Goal: Task Accomplishment & Management: Complete application form

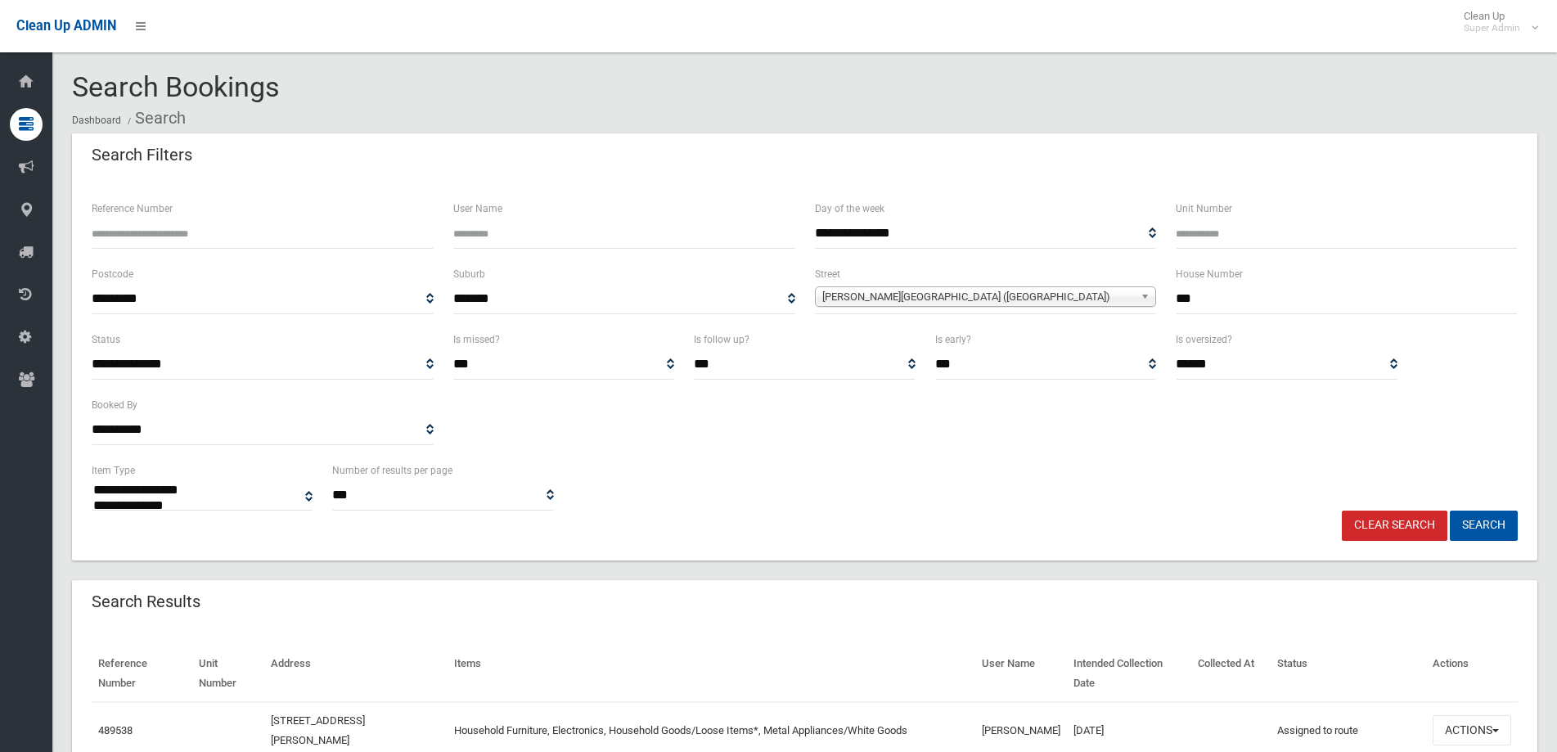
select select
click at [1388, 528] on link "Clear Search" at bounding box center [1395, 526] width 106 height 30
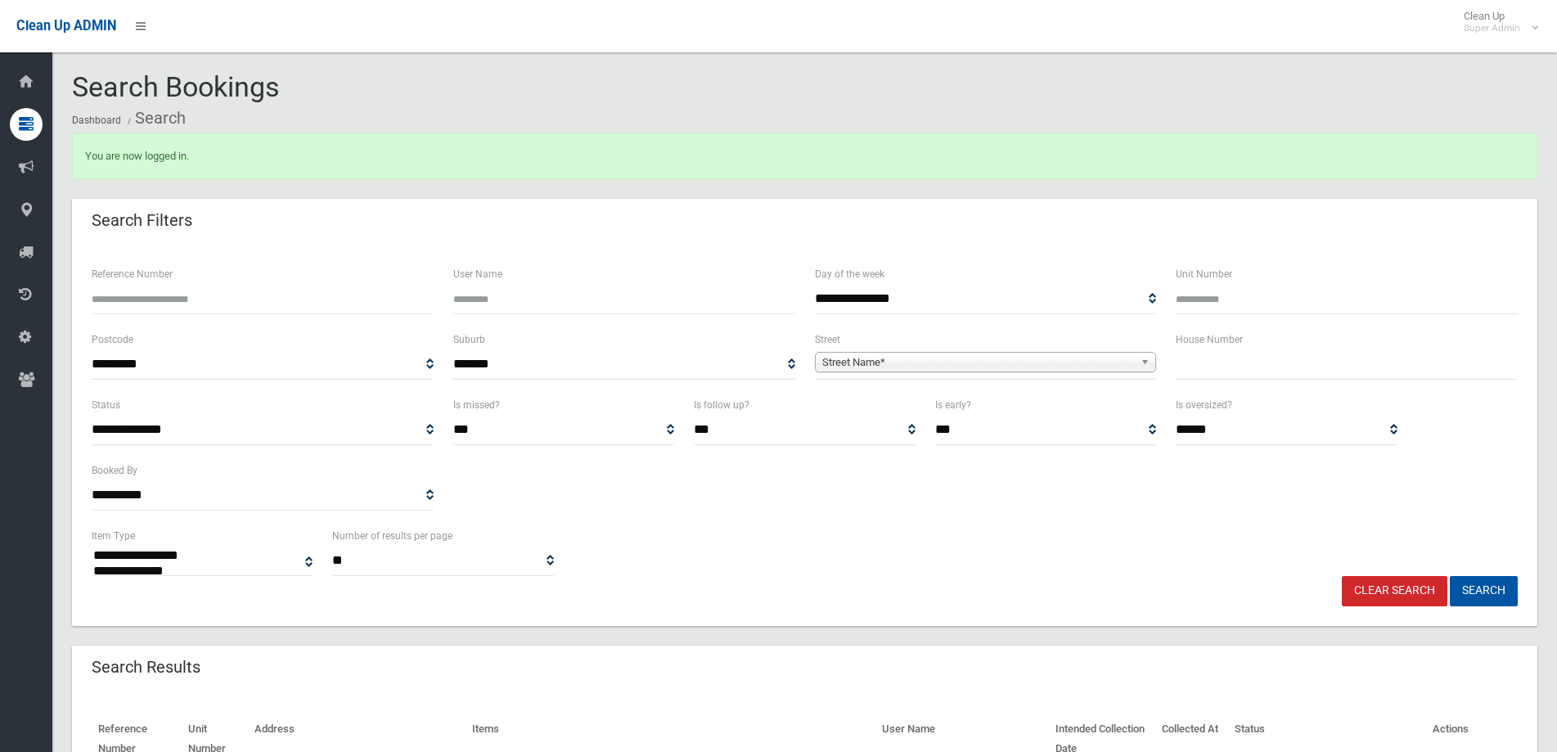
select select
click at [1319, 370] on input "text" at bounding box center [1347, 364] width 342 height 30
type input "***"
click at [868, 358] on span "Street Name*" at bounding box center [978, 363] width 313 height 20
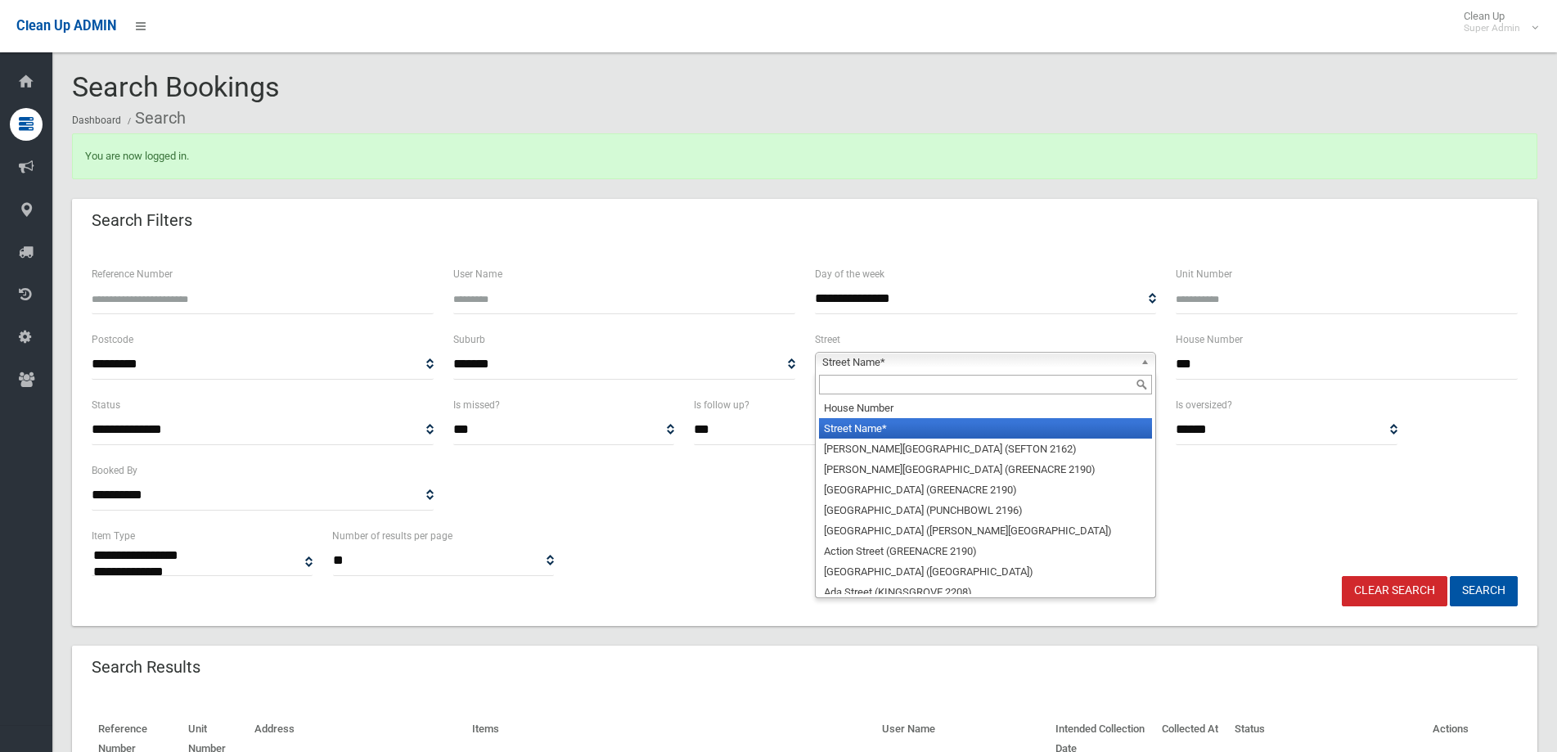
click at [875, 387] on input "text" at bounding box center [986, 385] width 334 height 20
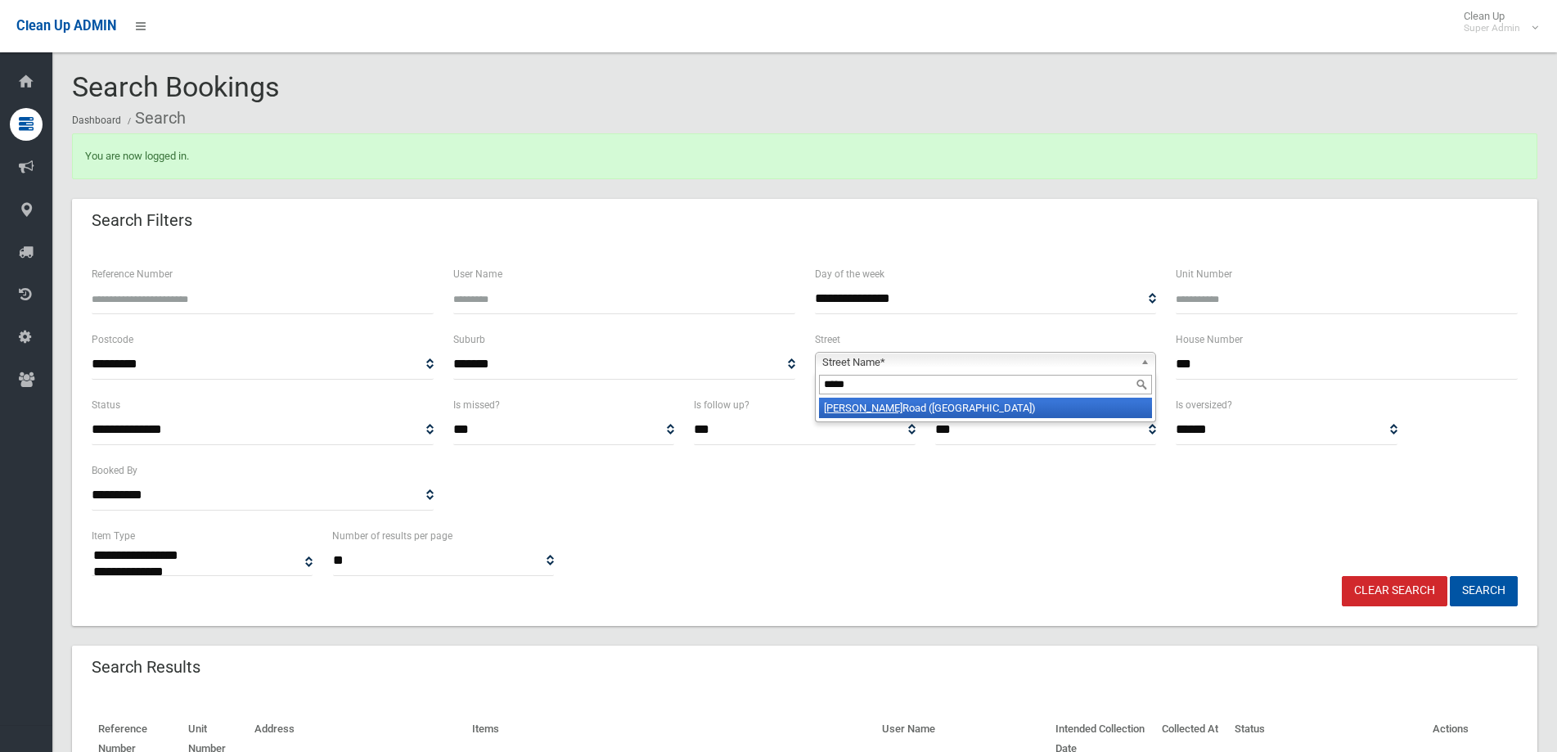
type input "*****"
click at [884, 410] on li "Lucas Road (EAST HILLS 2213)" at bounding box center [986, 408] width 334 height 20
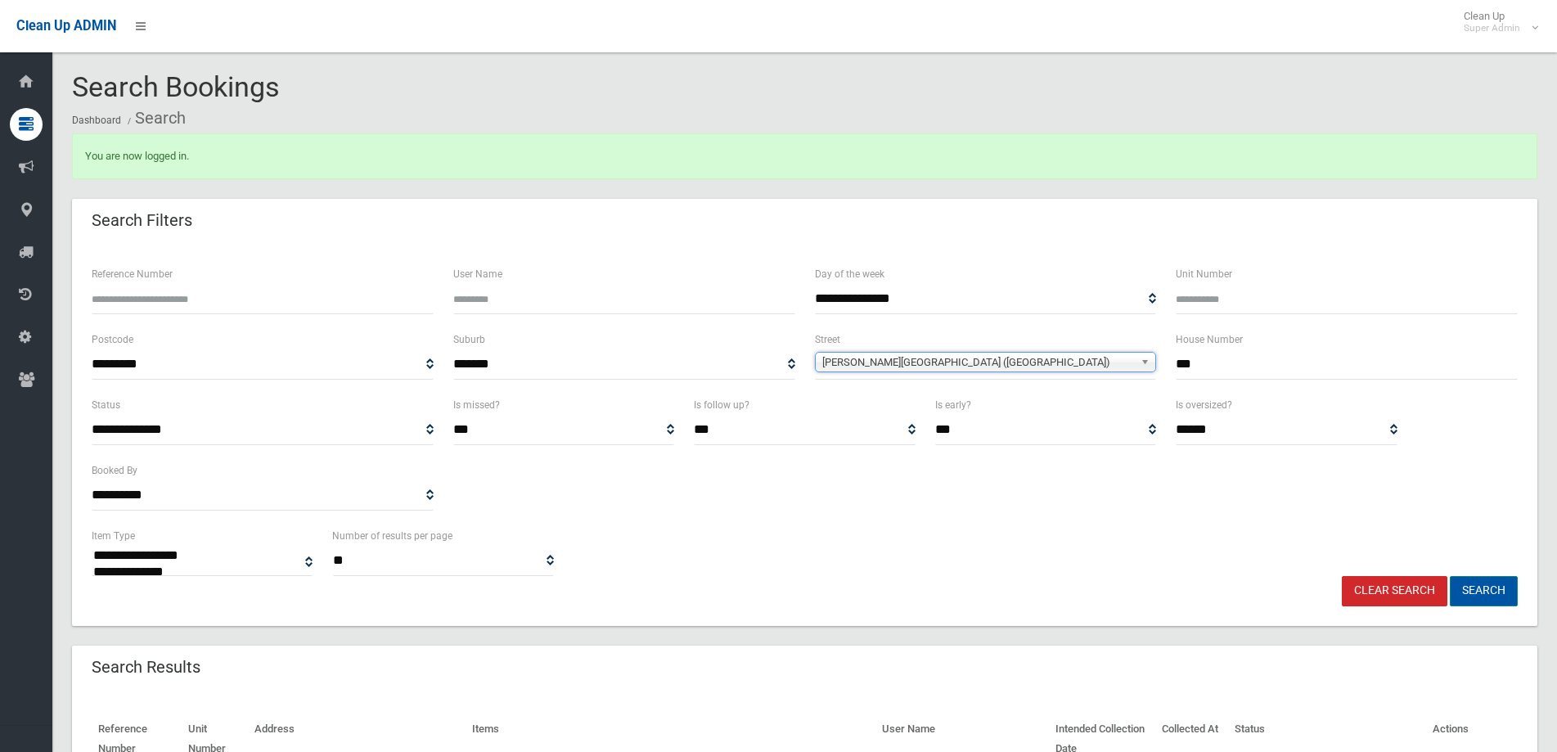
click at [1485, 591] on button "Search" at bounding box center [1484, 591] width 68 height 30
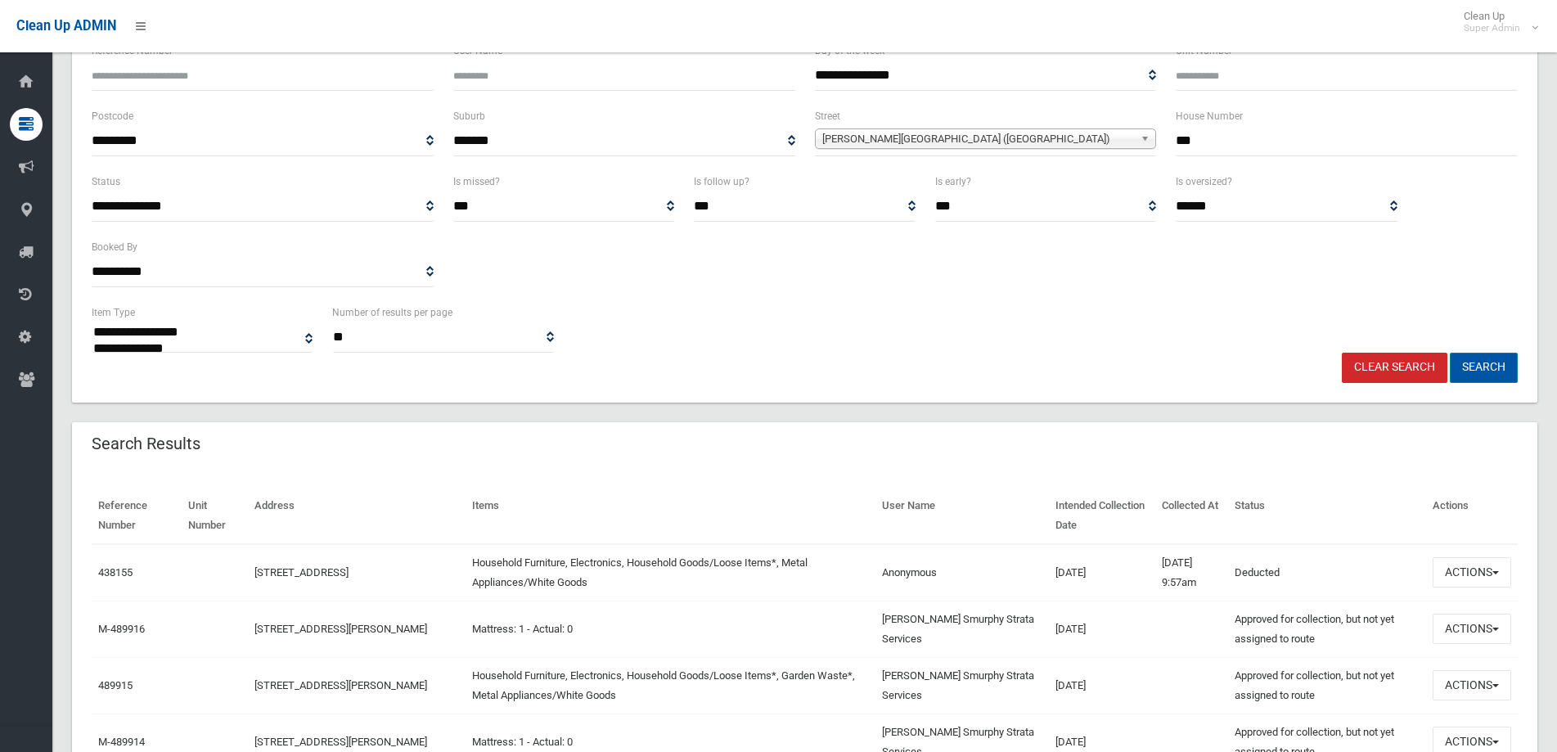
scroll to position [245, 0]
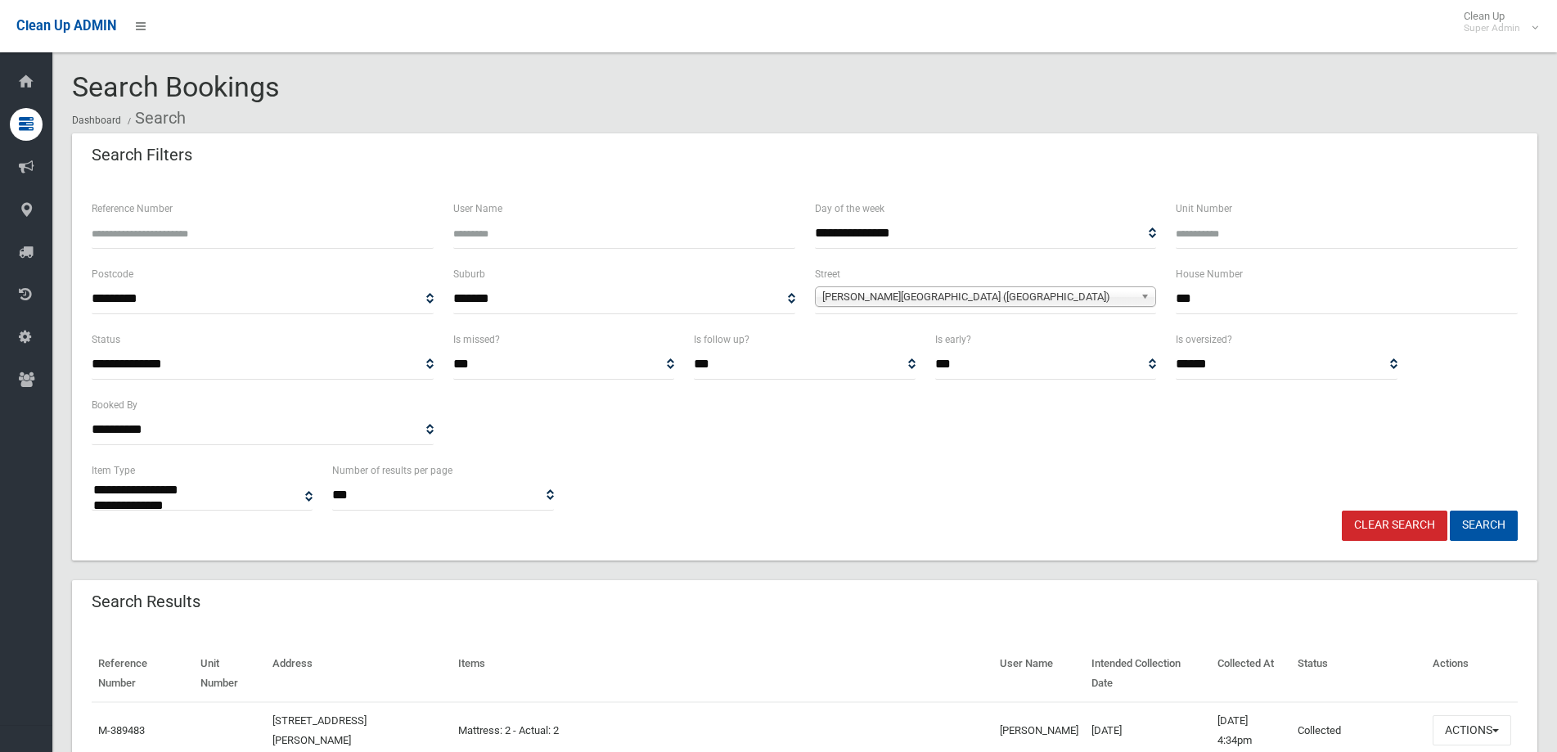
select select
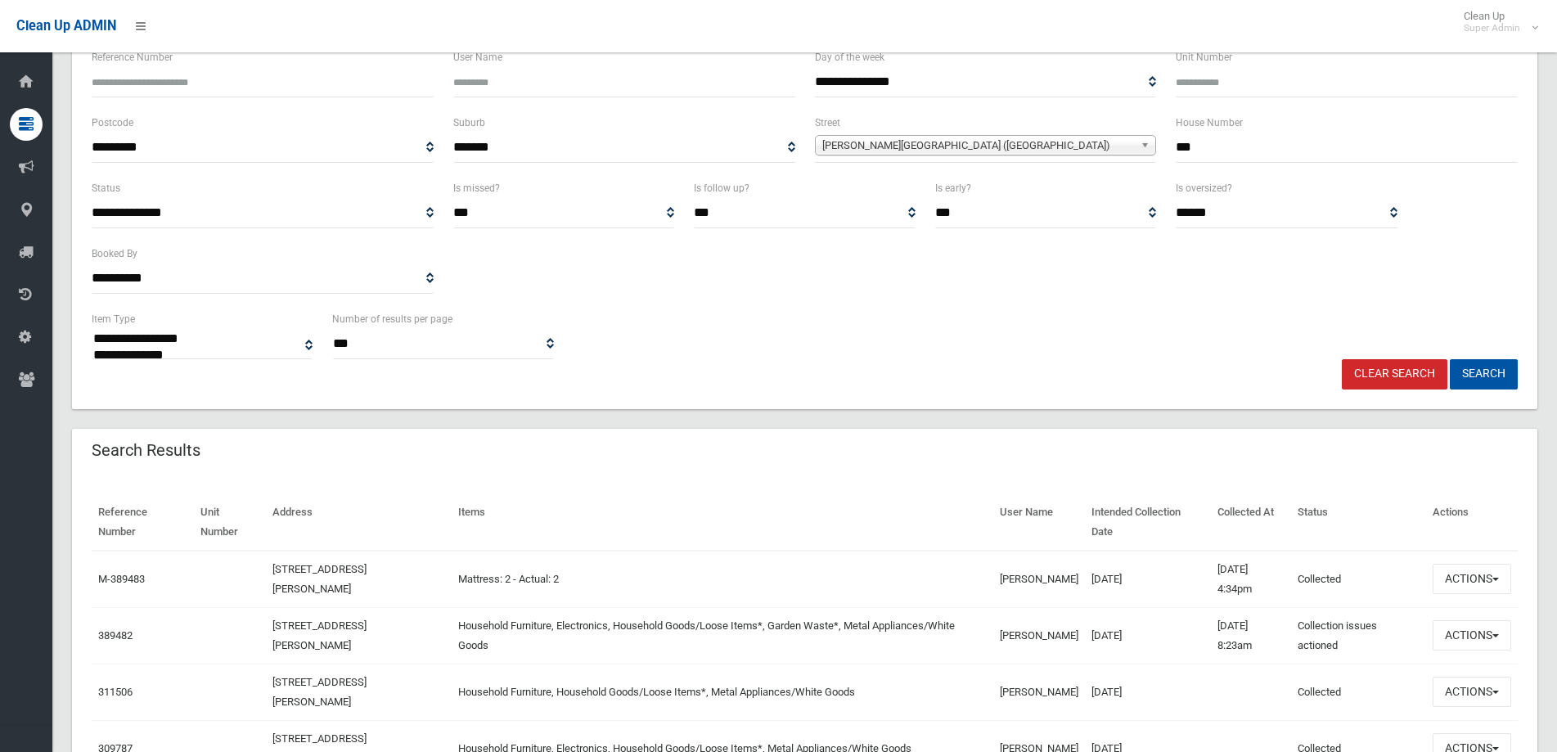
scroll to position [164, 0]
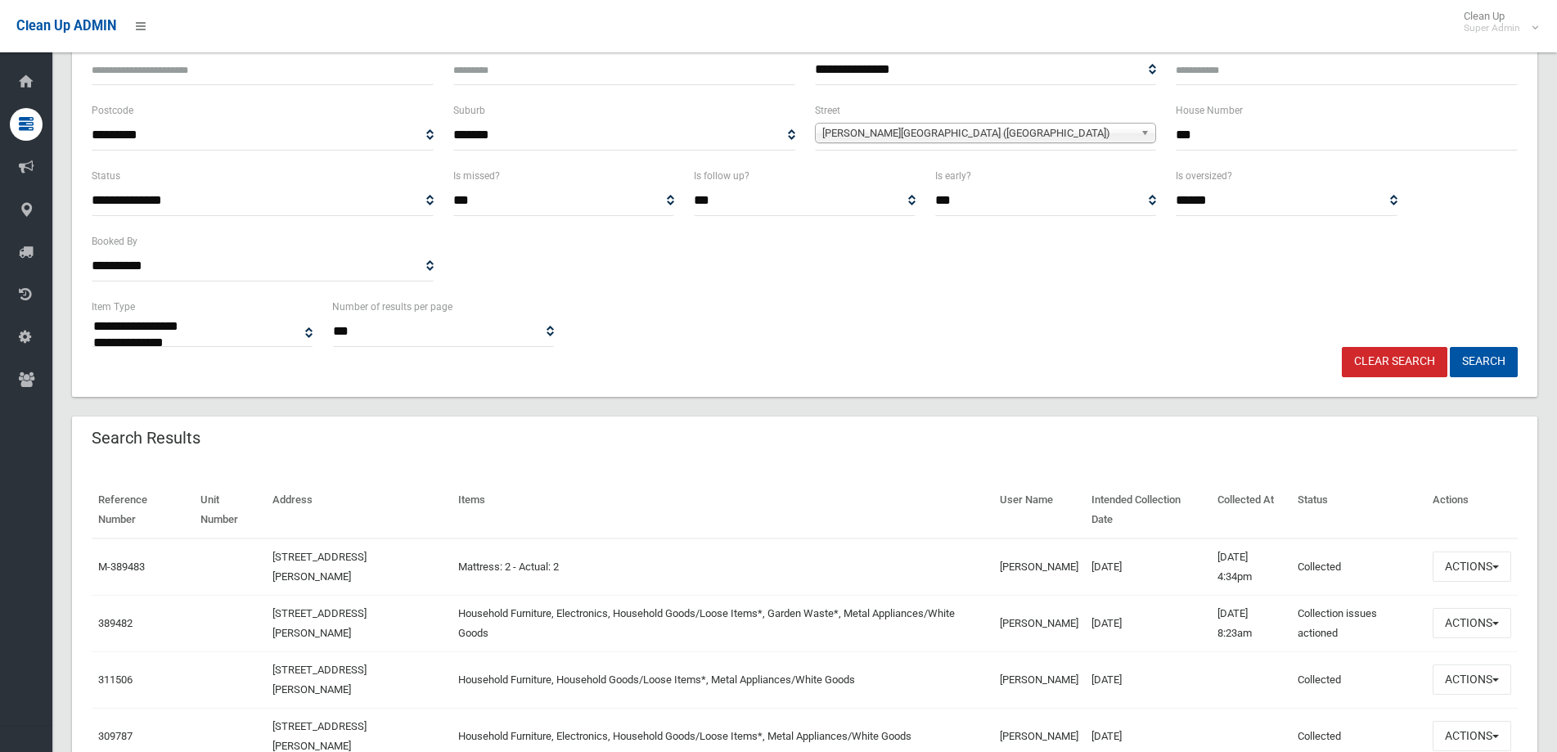
click at [1085, 625] on td "04/07/2024" at bounding box center [1148, 623] width 126 height 56
click at [1495, 623] on span "button" at bounding box center [1495, 623] width 7 height 3
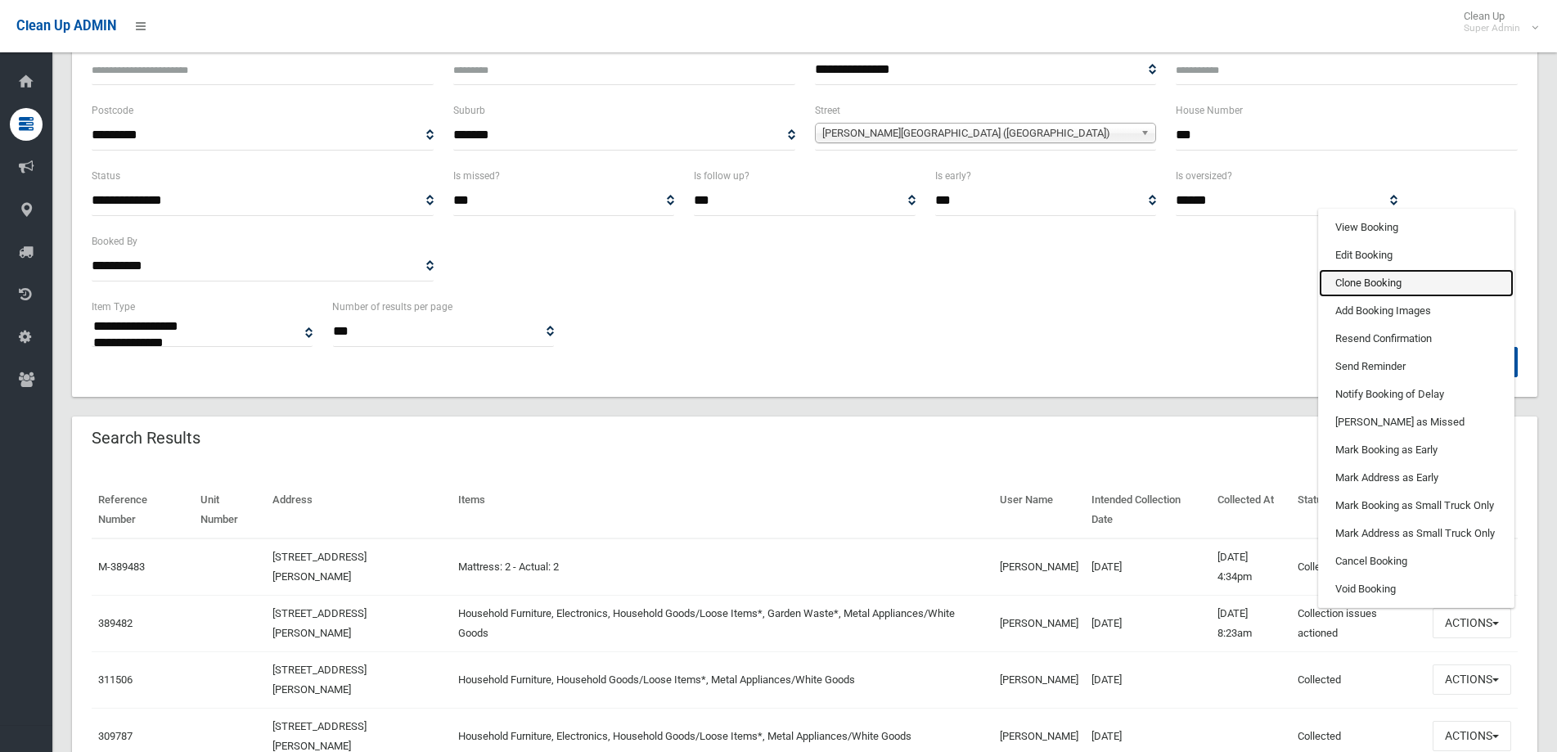
click at [1366, 281] on link "Clone Booking" at bounding box center [1416, 283] width 195 height 28
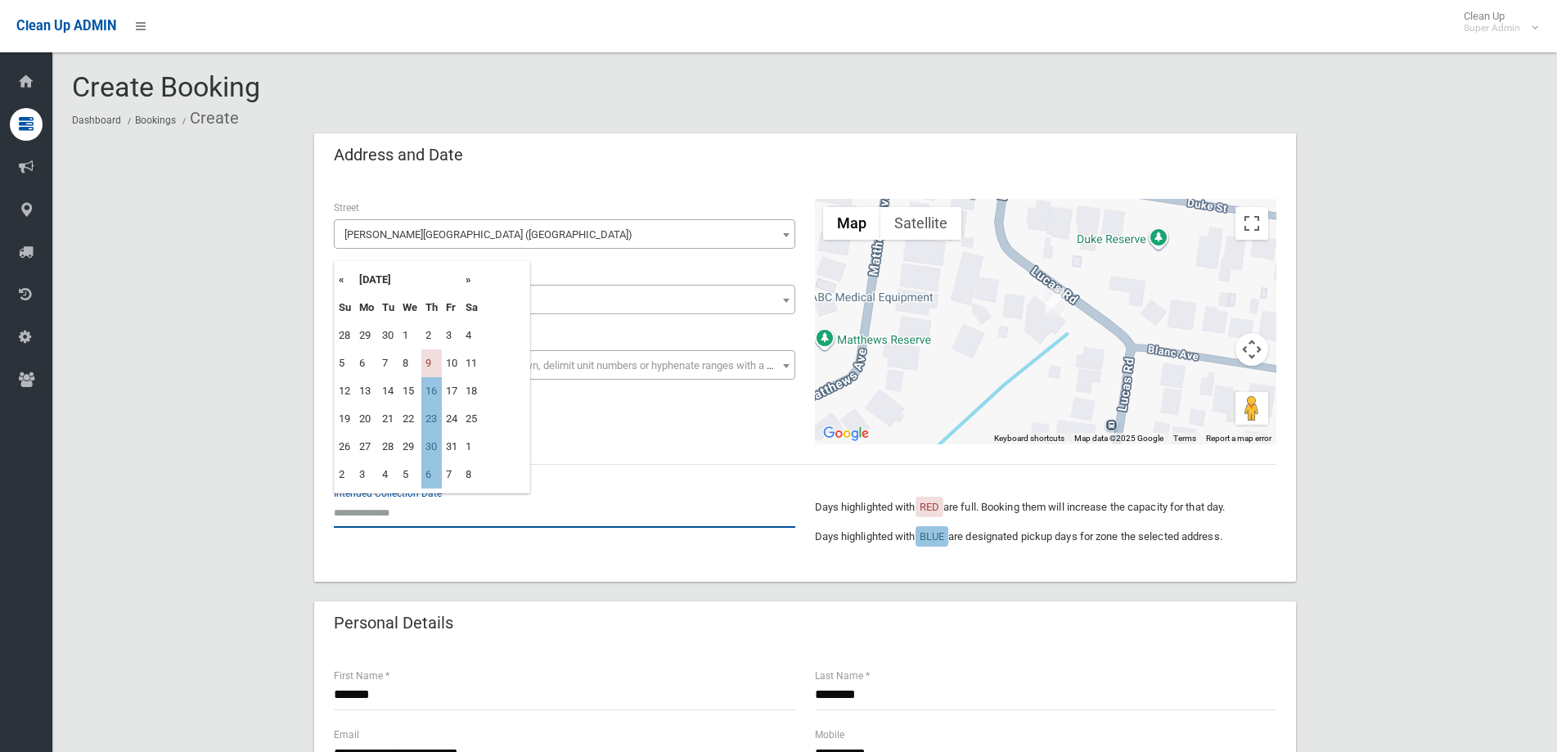
click at [406, 517] on input "text" at bounding box center [564, 512] width 461 height 30
click at [467, 281] on th "»" at bounding box center [471, 280] width 20 height 28
click at [429, 388] on td "13" at bounding box center [431, 391] width 20 height 28
type input "**********"
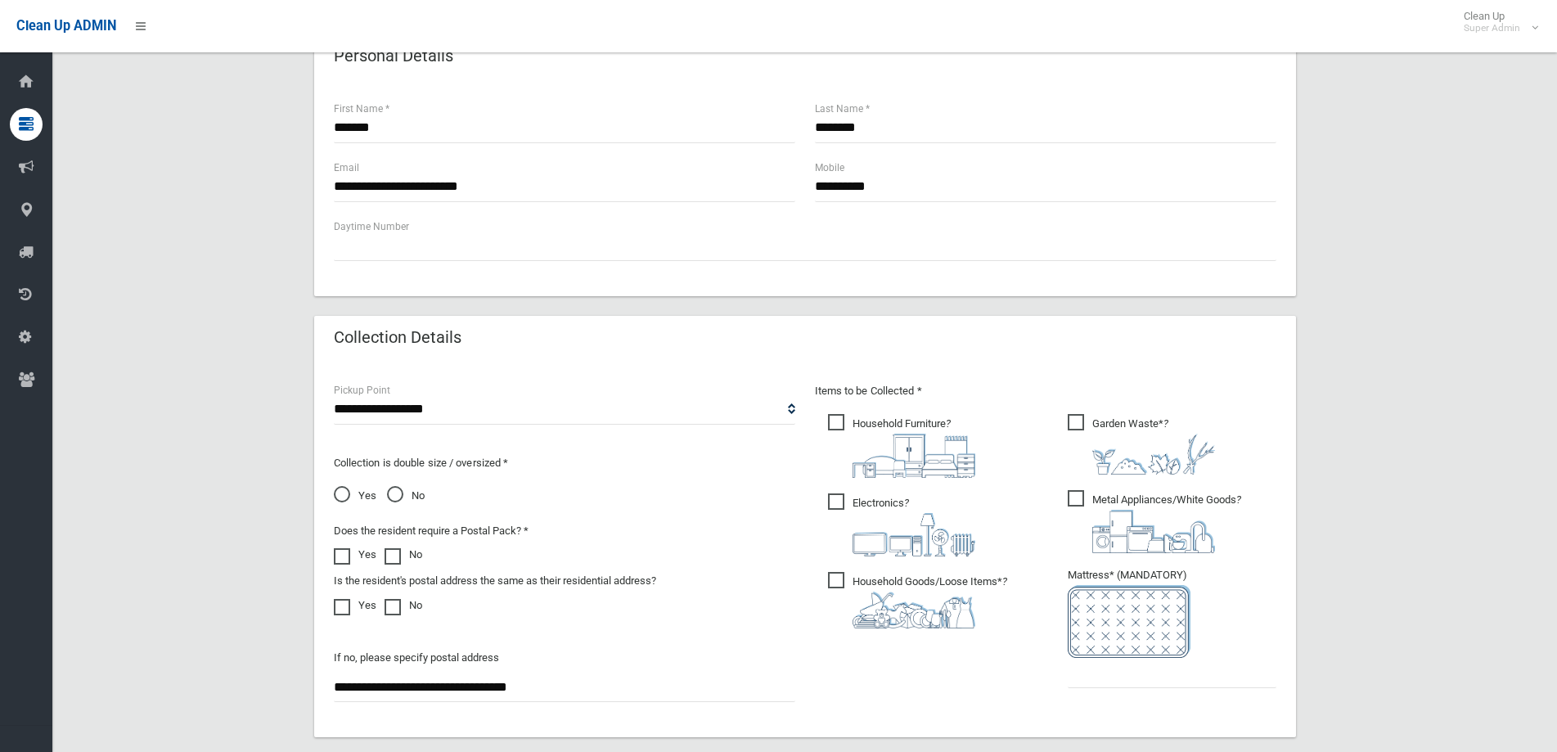
scroll to position [573, 0]
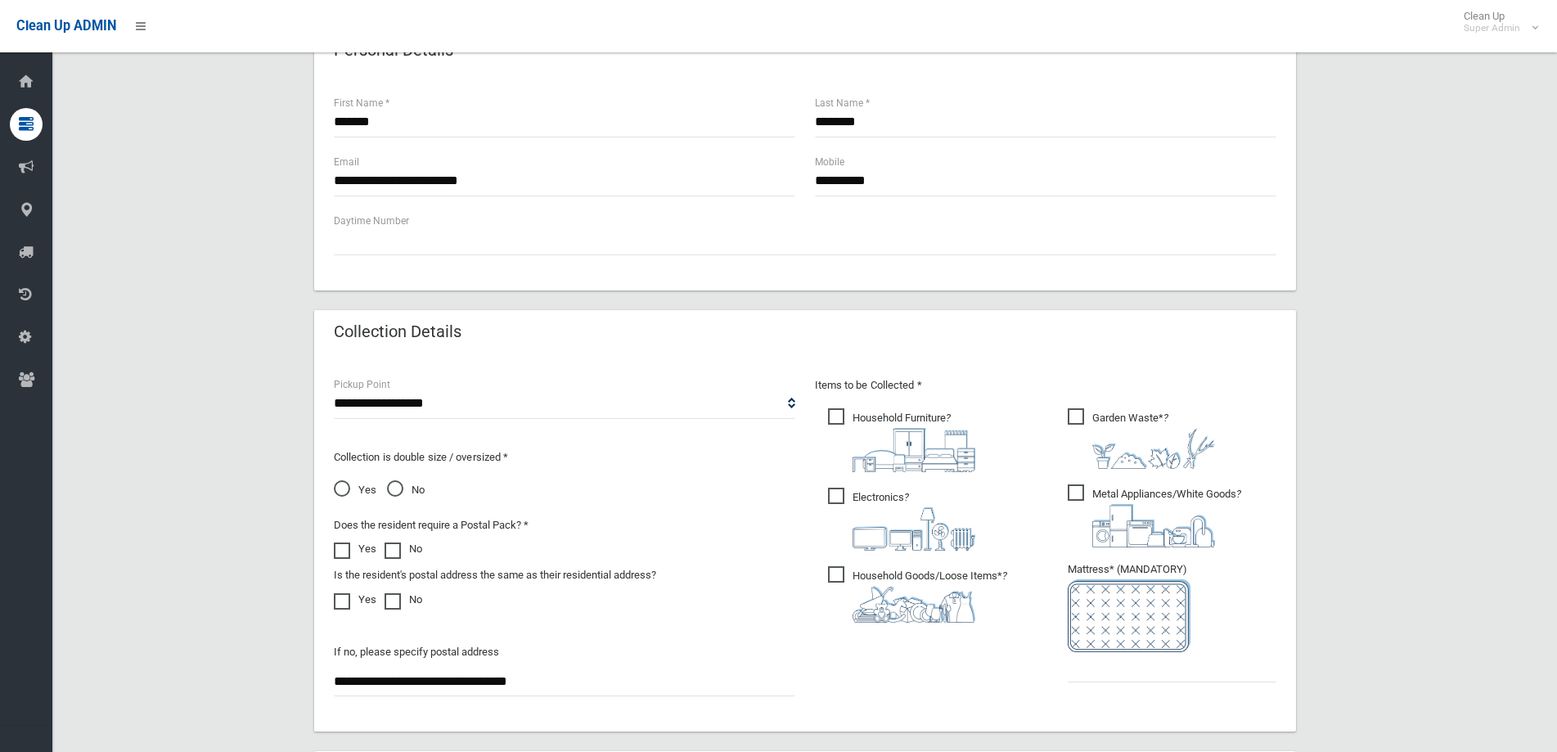
click at [344, 593] on span at bounding box center [346, 593] width 25 height 0
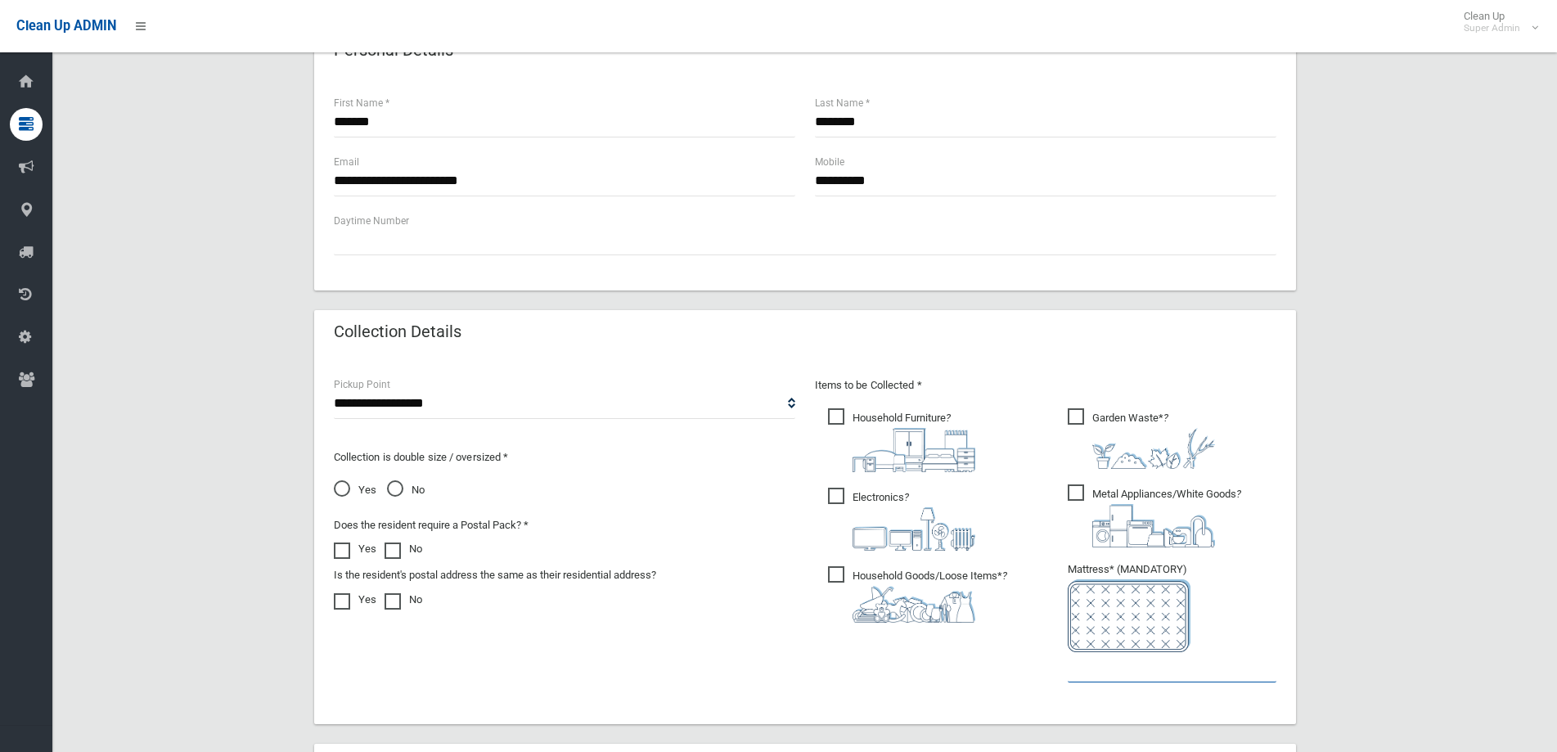
click at [1111, 676] on input "text" at bounding box center [1172, 667] width 209 height 30
type input "*"
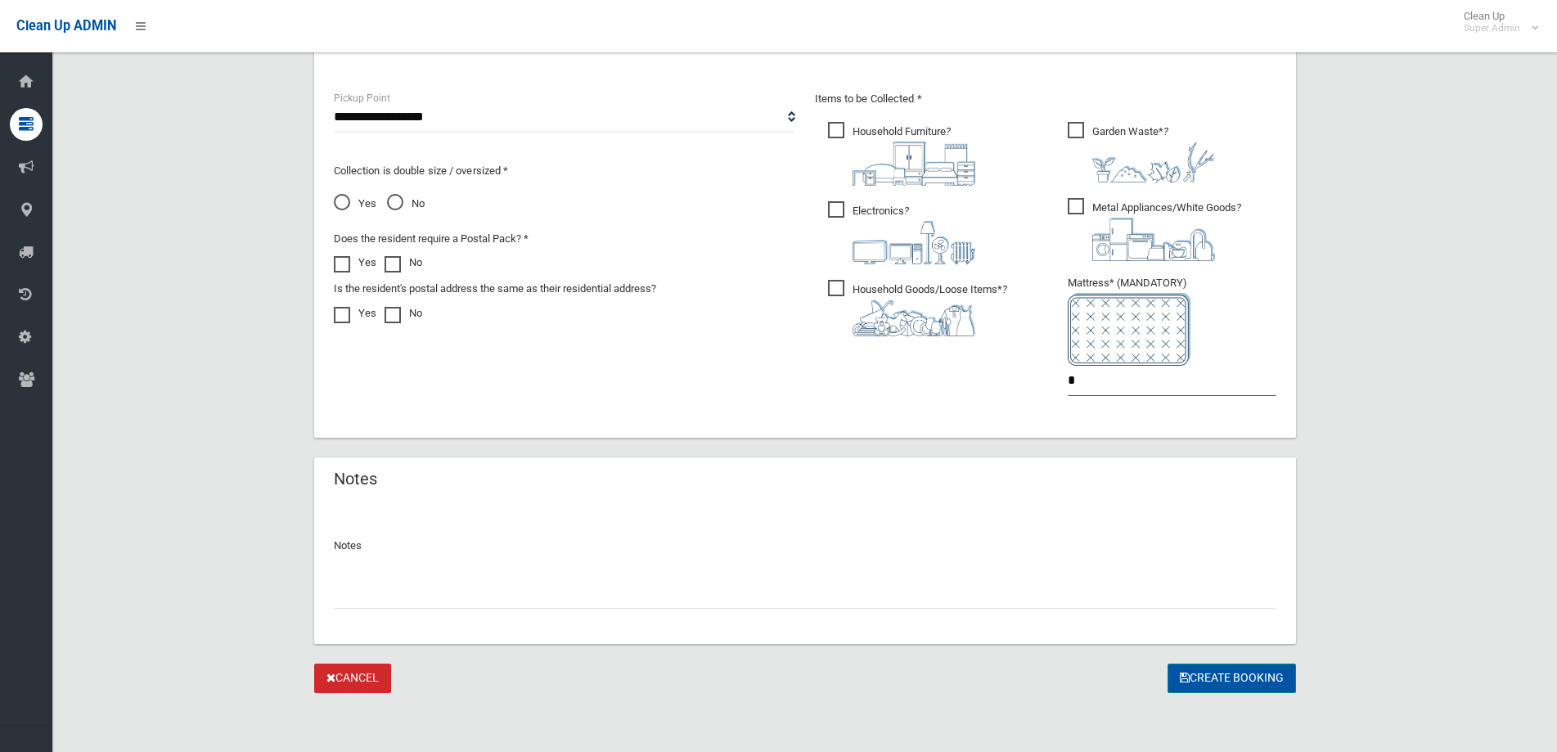
type input "*"
click at [1230, 681] on button "Create Booking" at bounding box center [1231, 679] width 128 height 30
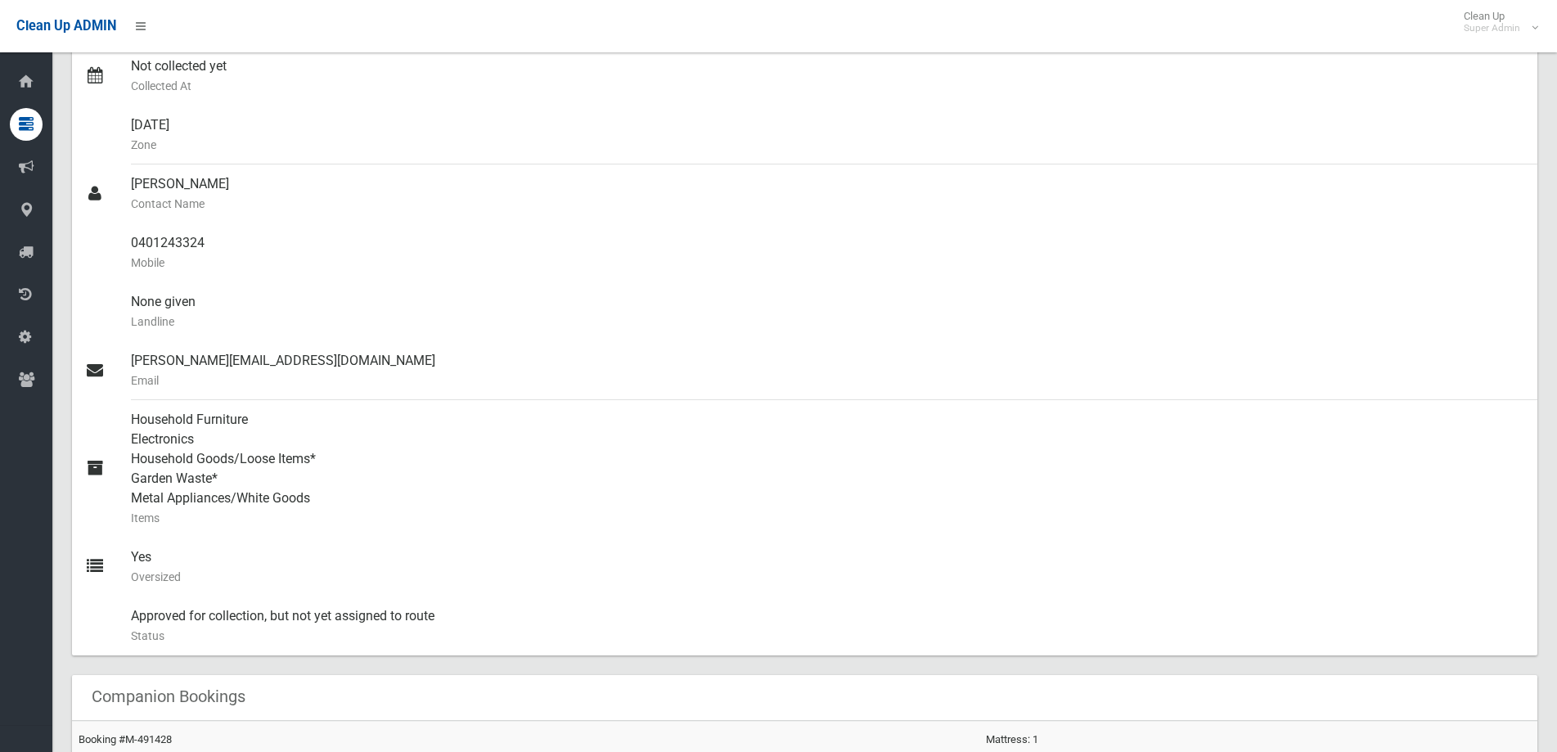
scroll to position [409, 0]
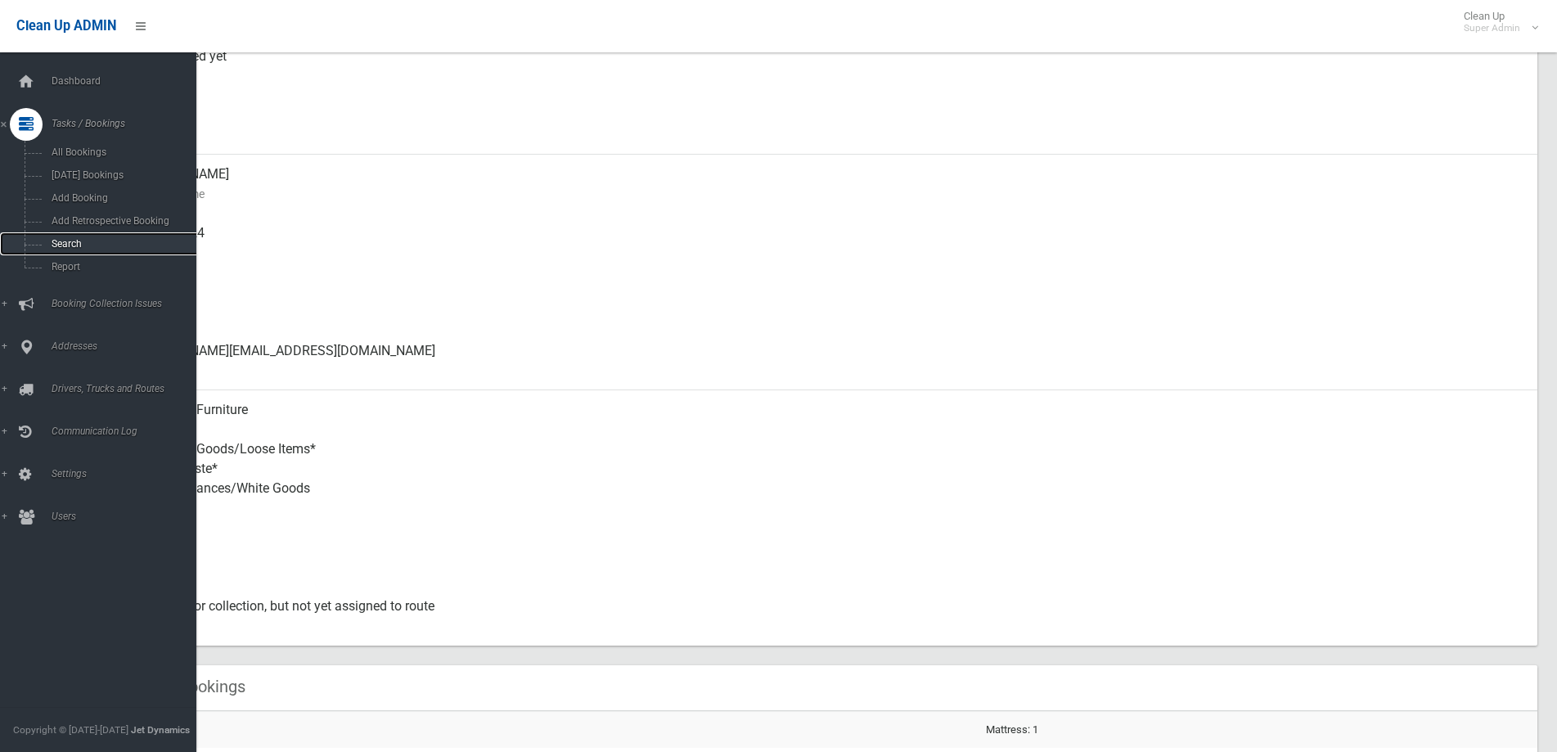
click at [58, 236] on link "Search" at bounding box center [105, 243] width 210 height 23
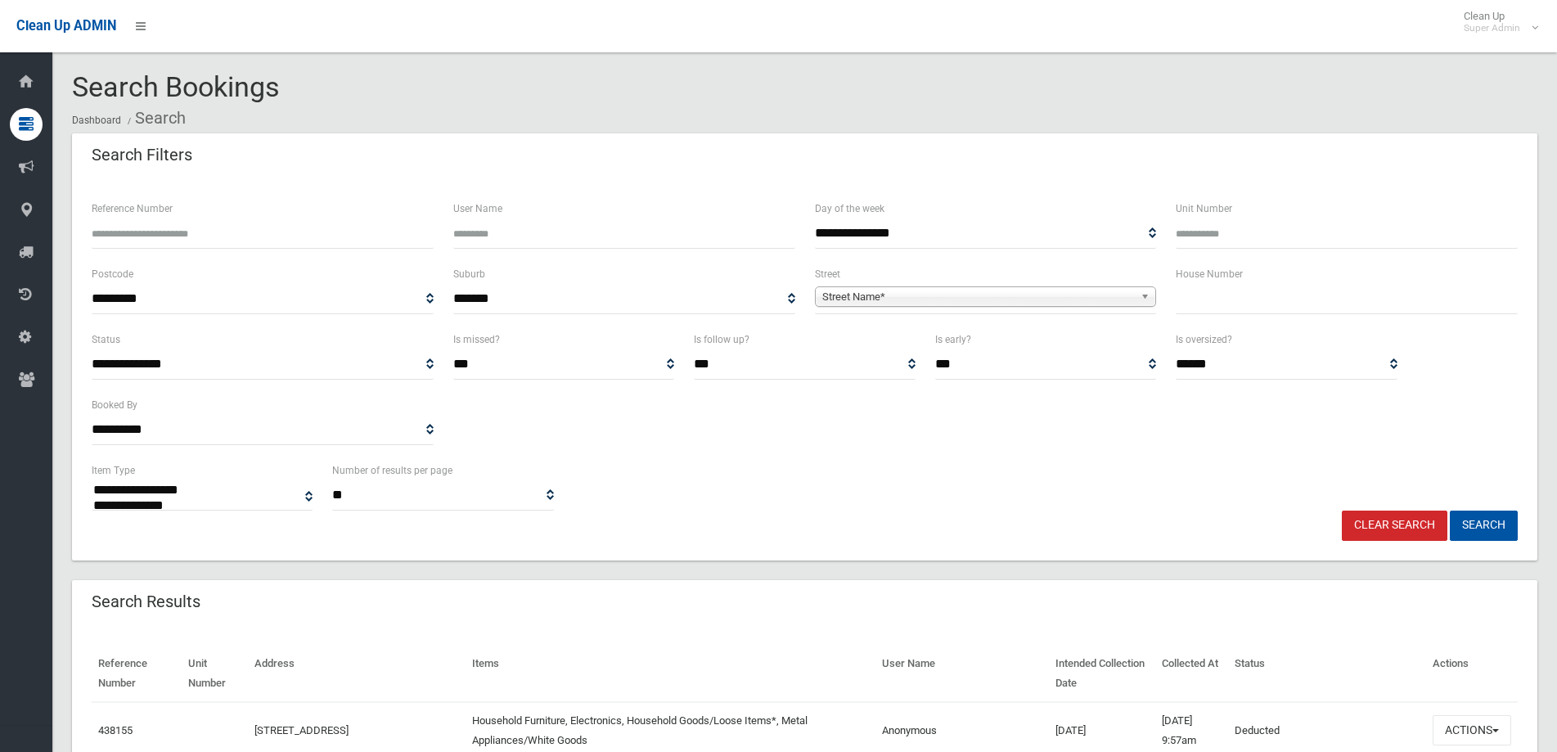
select select
click at [1284, 304] on input "text" at bounding box center [1347, 299] width 342 height 30
type input "**"
click at [965, 296] on span "Street Name*" at bounding box center [978, 297] width 313 height 20
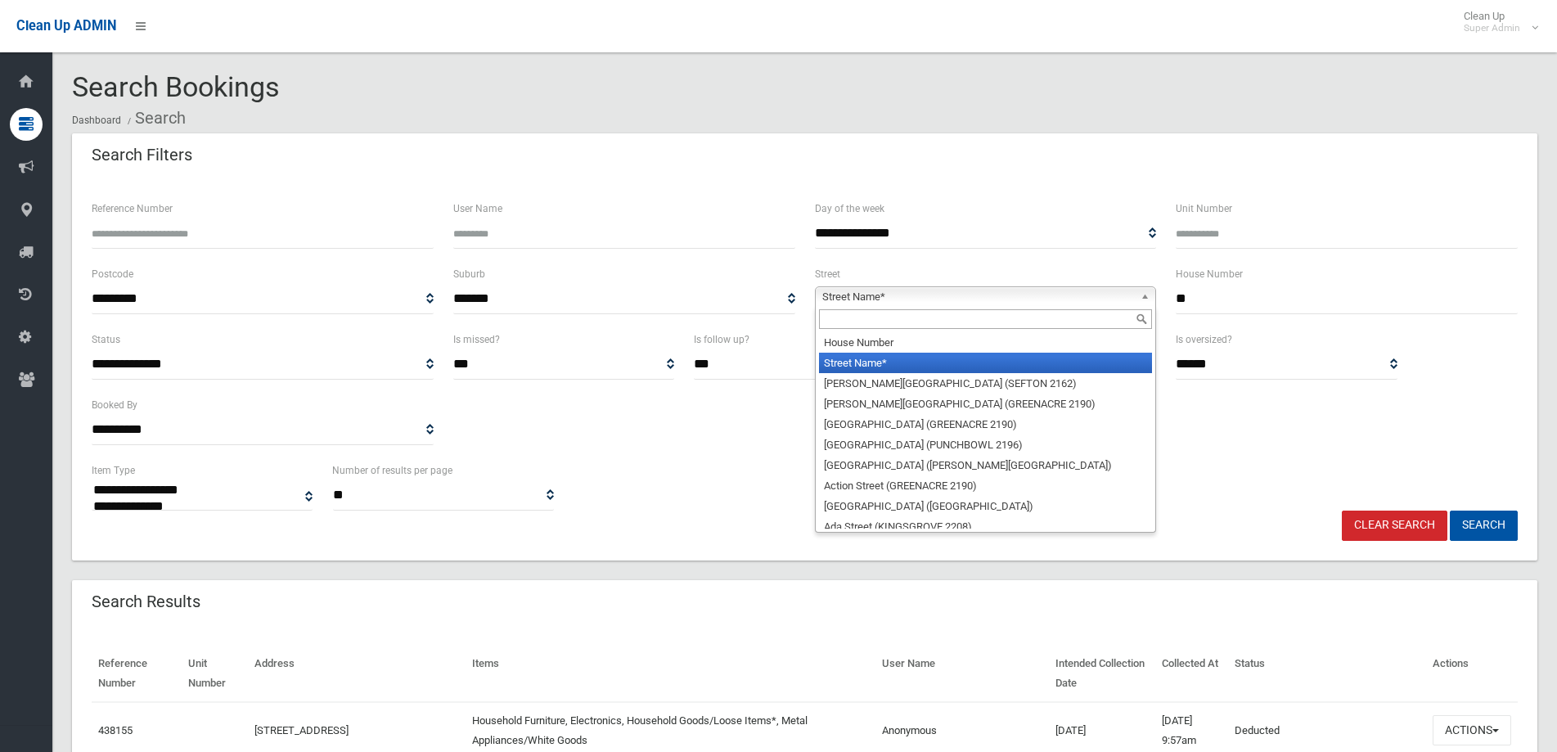
click at [866, 319] on input "text" at bounding box center [986, 319] width 334 height 20
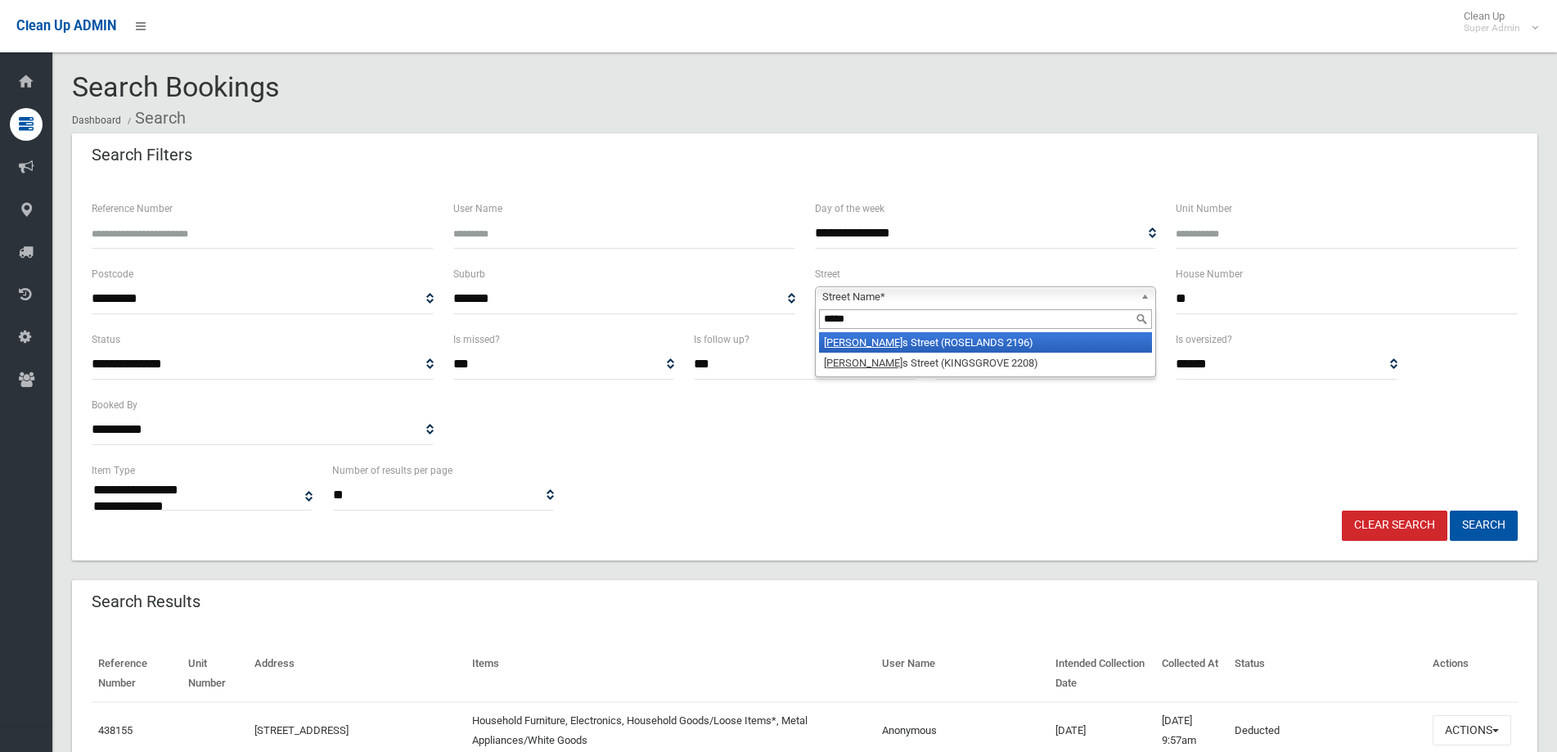
type input "*****"
click at [876, 339] on li "Roger s Street (ROSELANDS 2196)" at bounding box center [986, 342] width 334 height 20
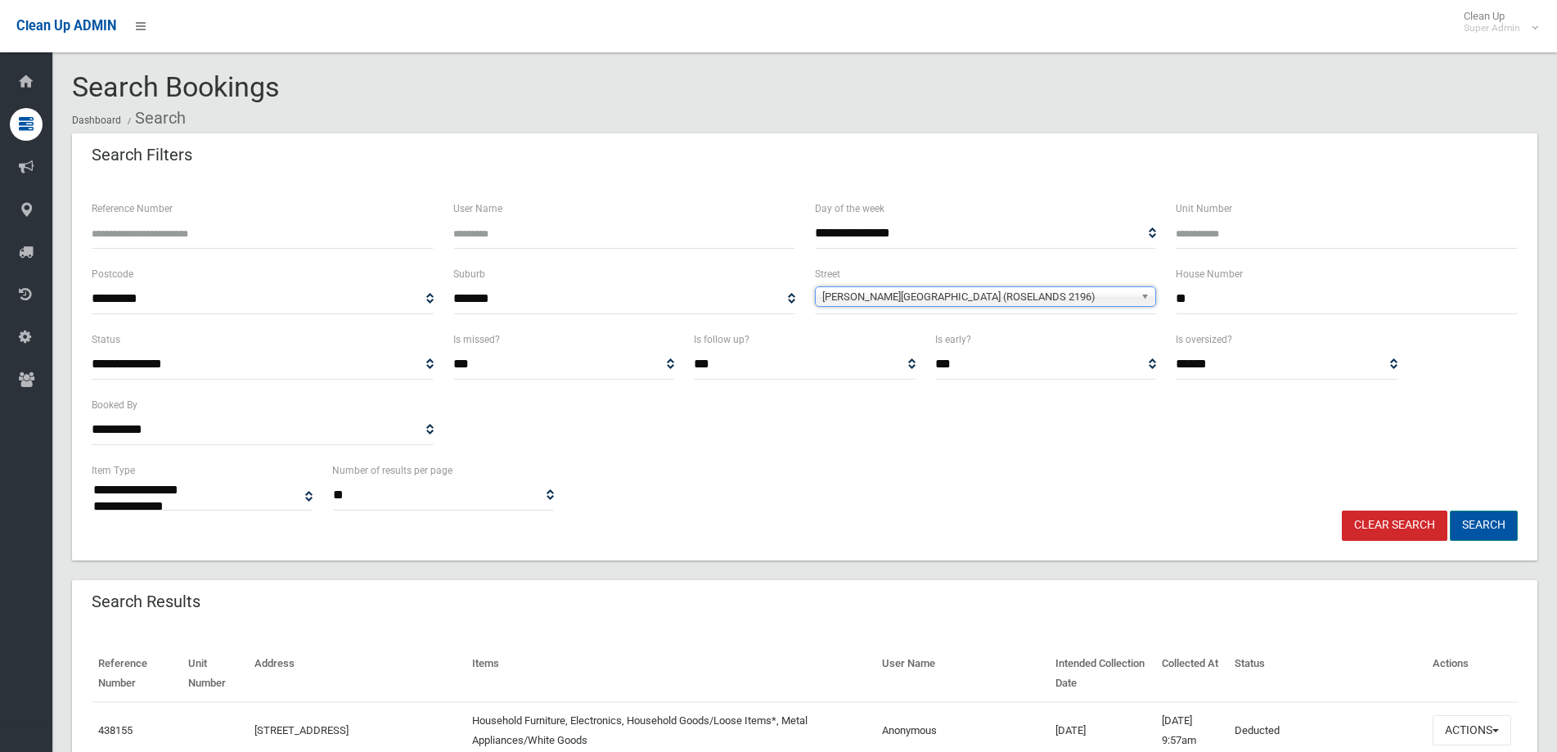
click at [1486, 517] on button "Search" at bounding box center [1484, 526] width 68 height 30
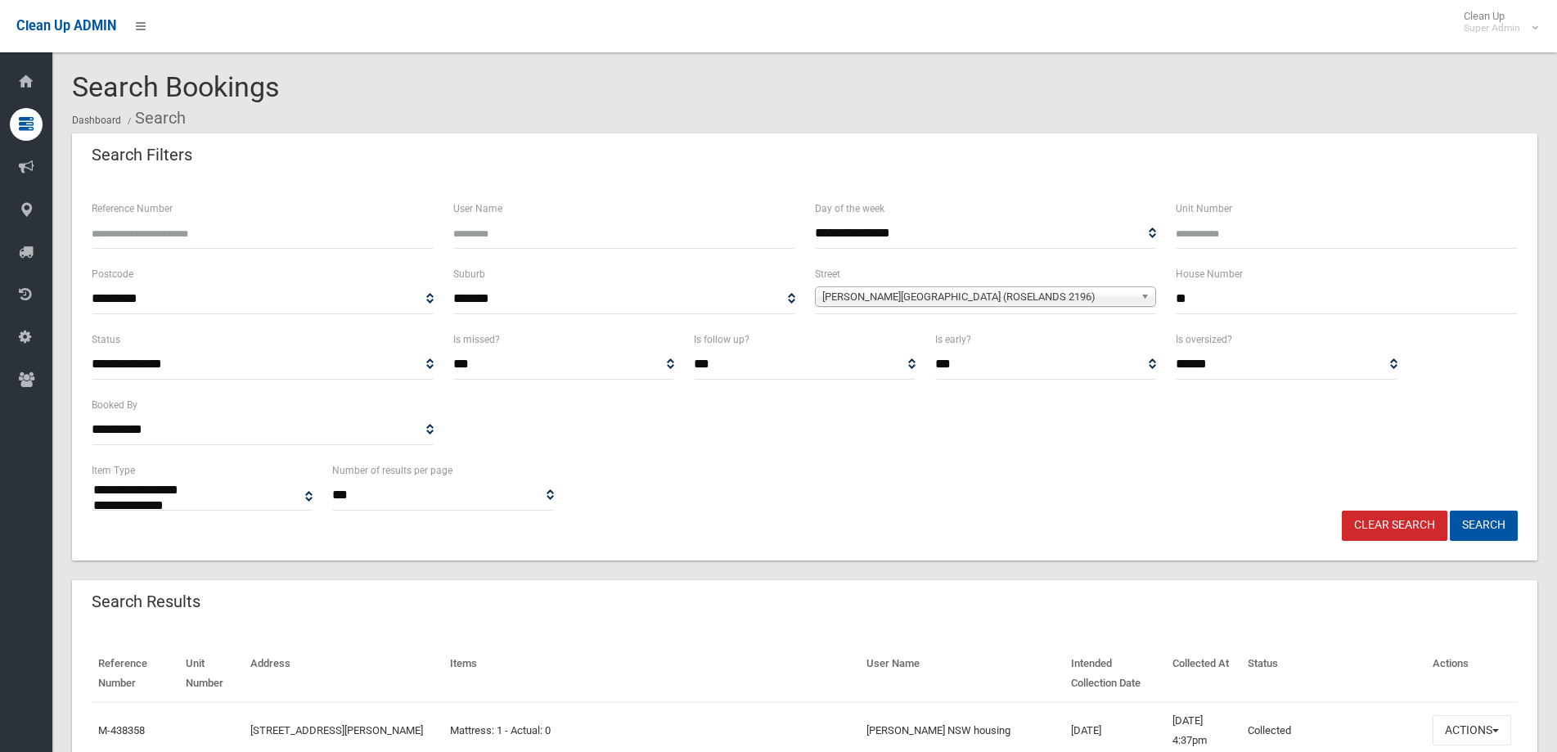
select select
click at [1491, 516] on button "Search" at bounding box center [1484, 526] width 68 height 30
click at [1392, 524] on link "Clear Search" at bounding box center [1395, 526] width 106 height 30
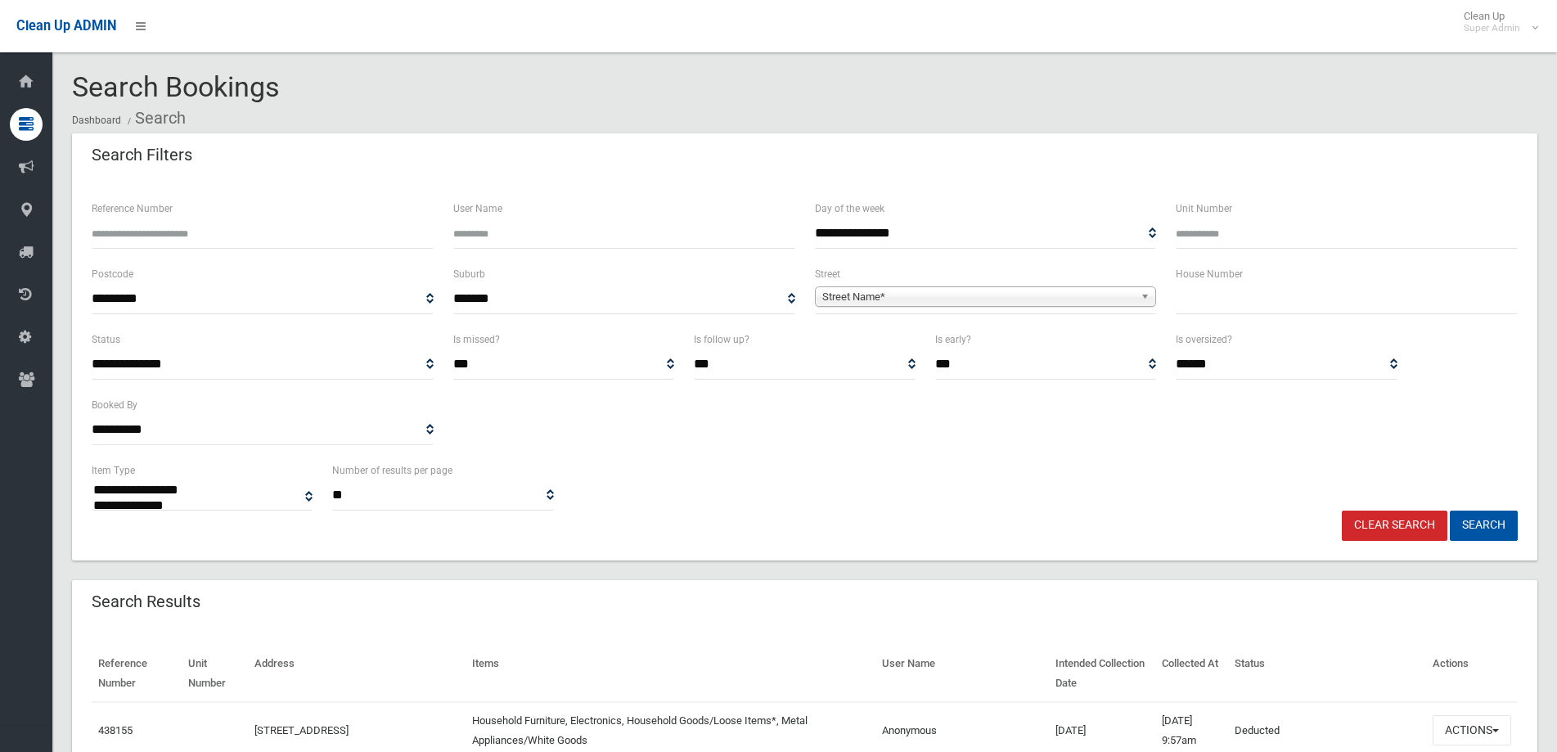
select select
click at [1208, 292] on input "text" at bounding box center [1347, 299] width 342 height 30
type input "**"
click at [934, 300] on span "Street Name*" at bounding box center [978, 297] width 313 height 20
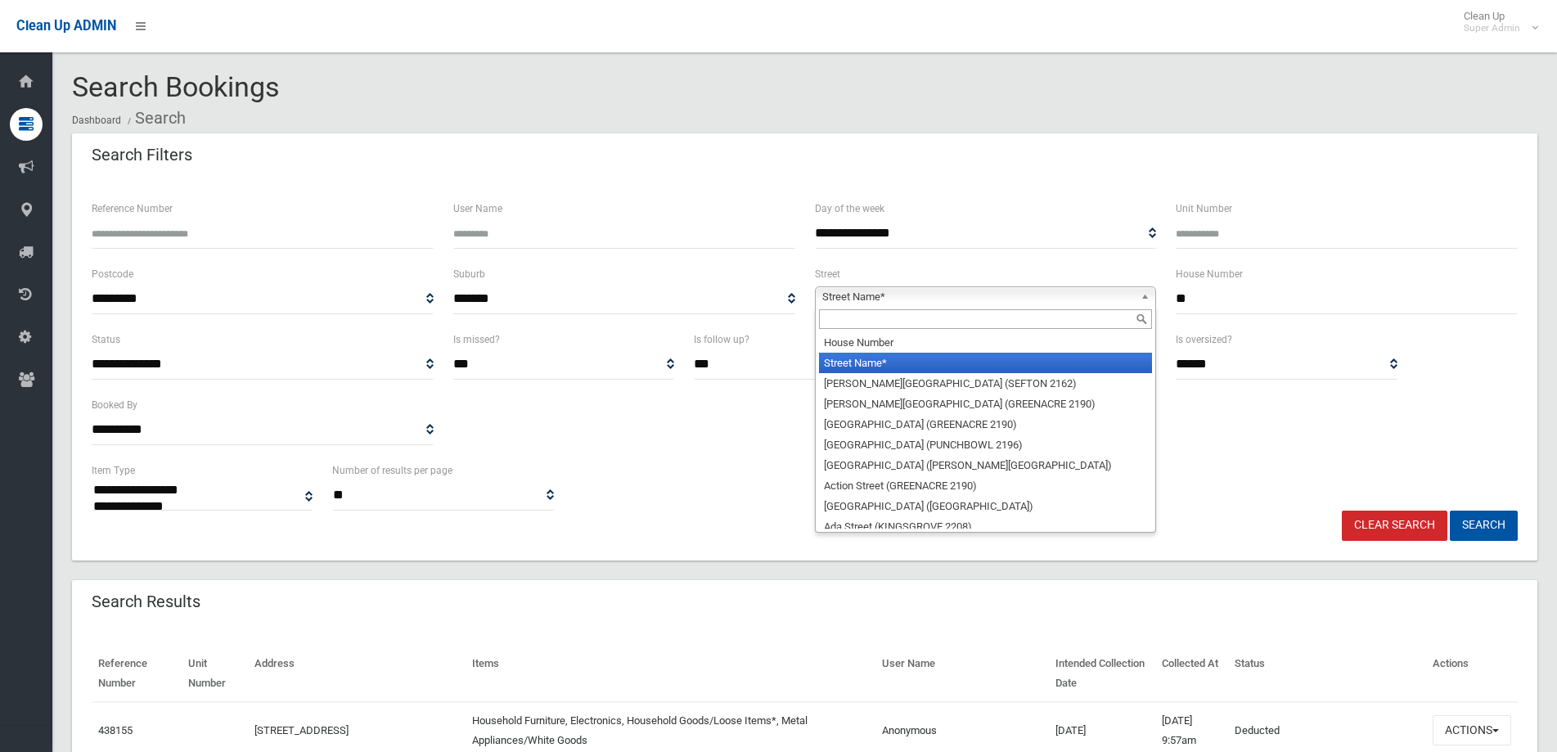
click at [904, 322] on input "text" at bounding box center [986, 319] width 334 height 20
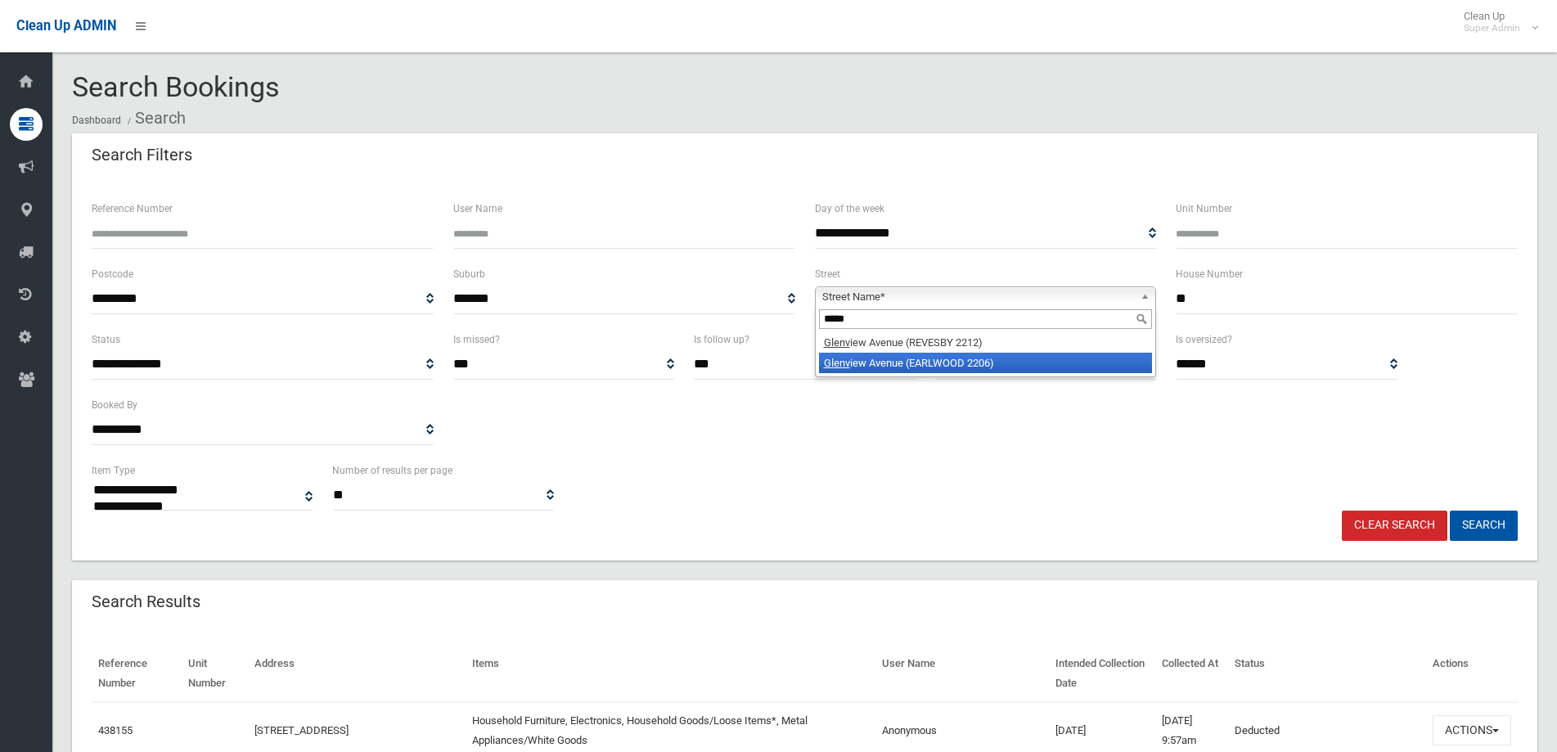
type input "*****"
click at [862, 363] on li "Glenv iew Avenue (EARLWOOD 2206)" at bounding box center [986, 363] width 334 height 20
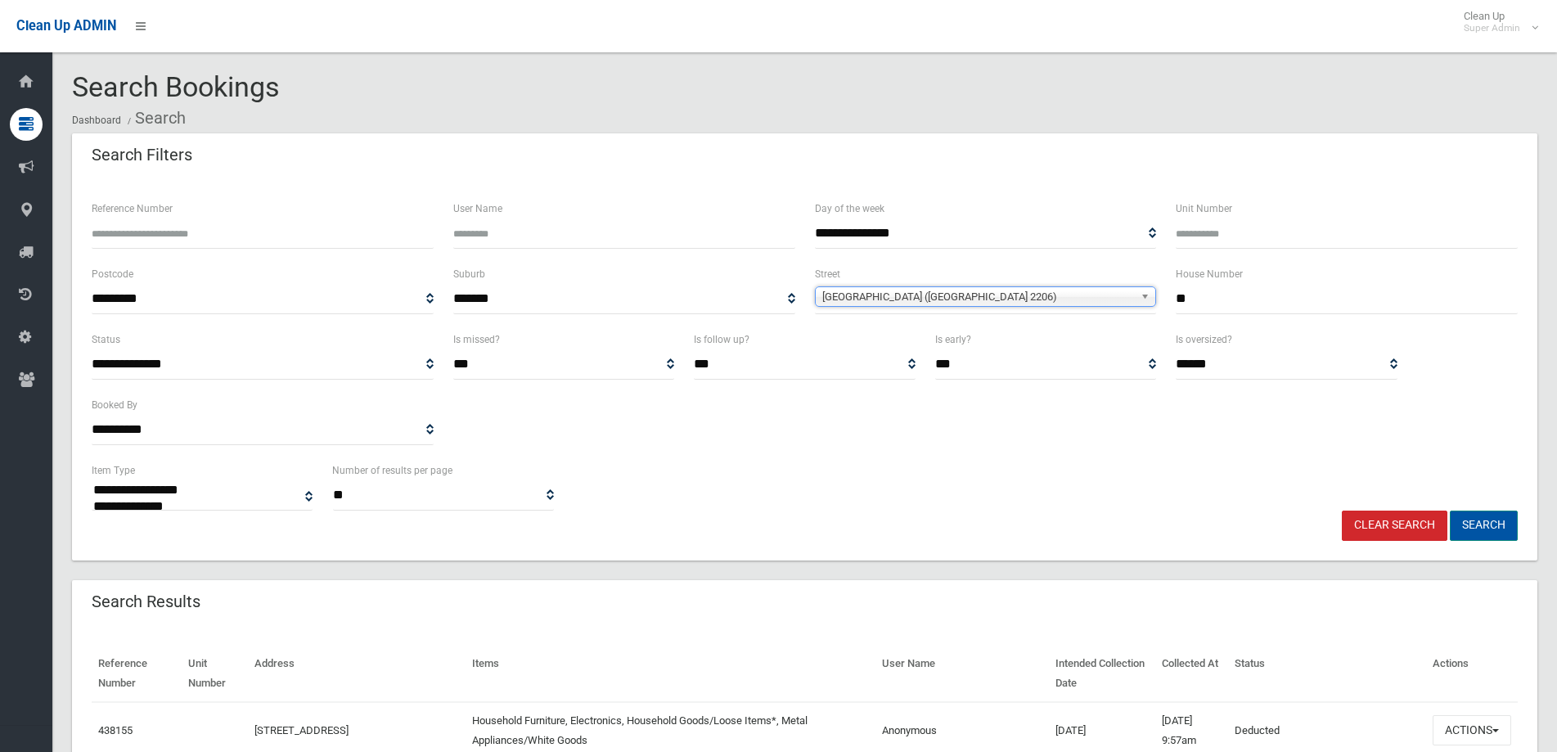
click at [1482, 523] on button "Search" at bounding box center [1484, 526] width 68 height 30
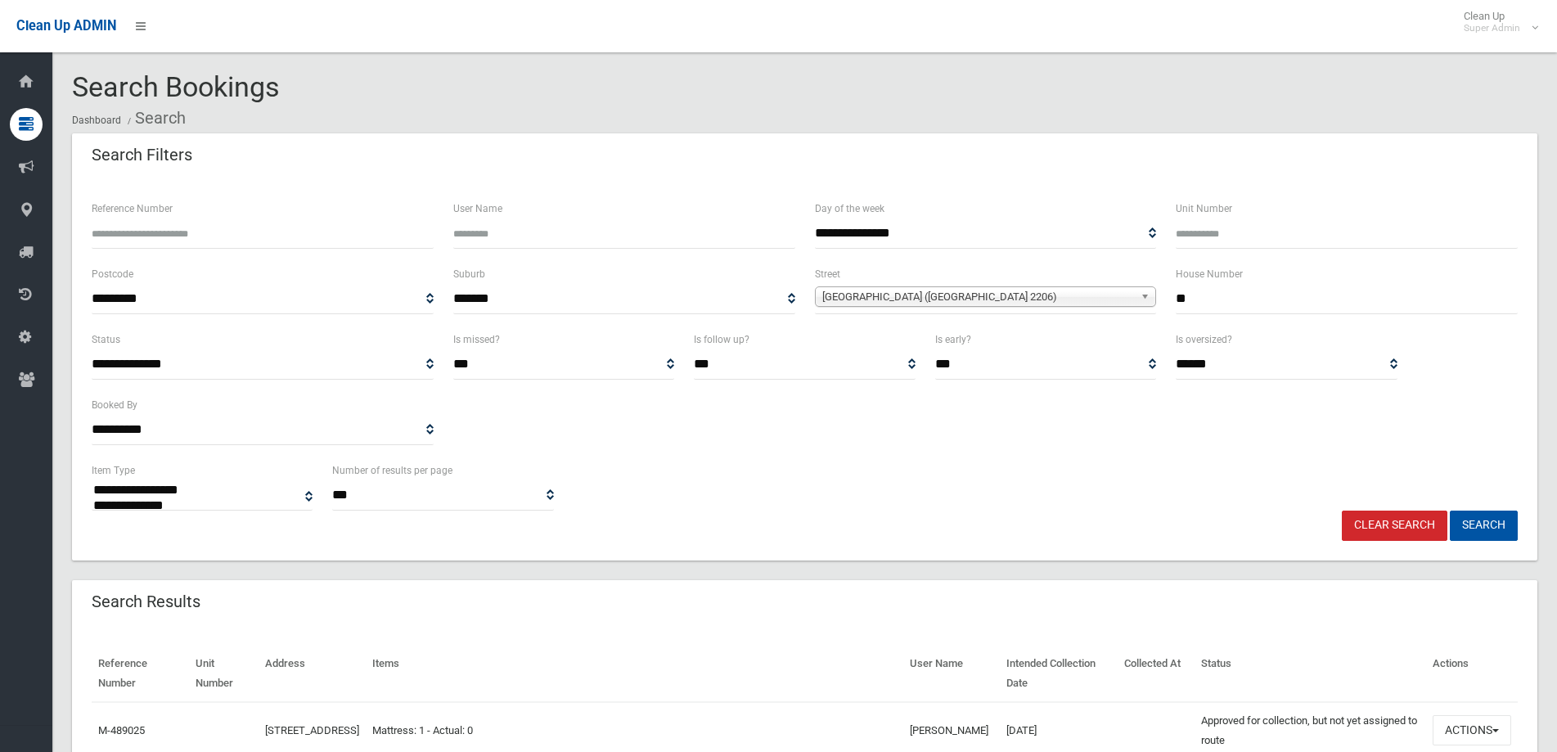
select select
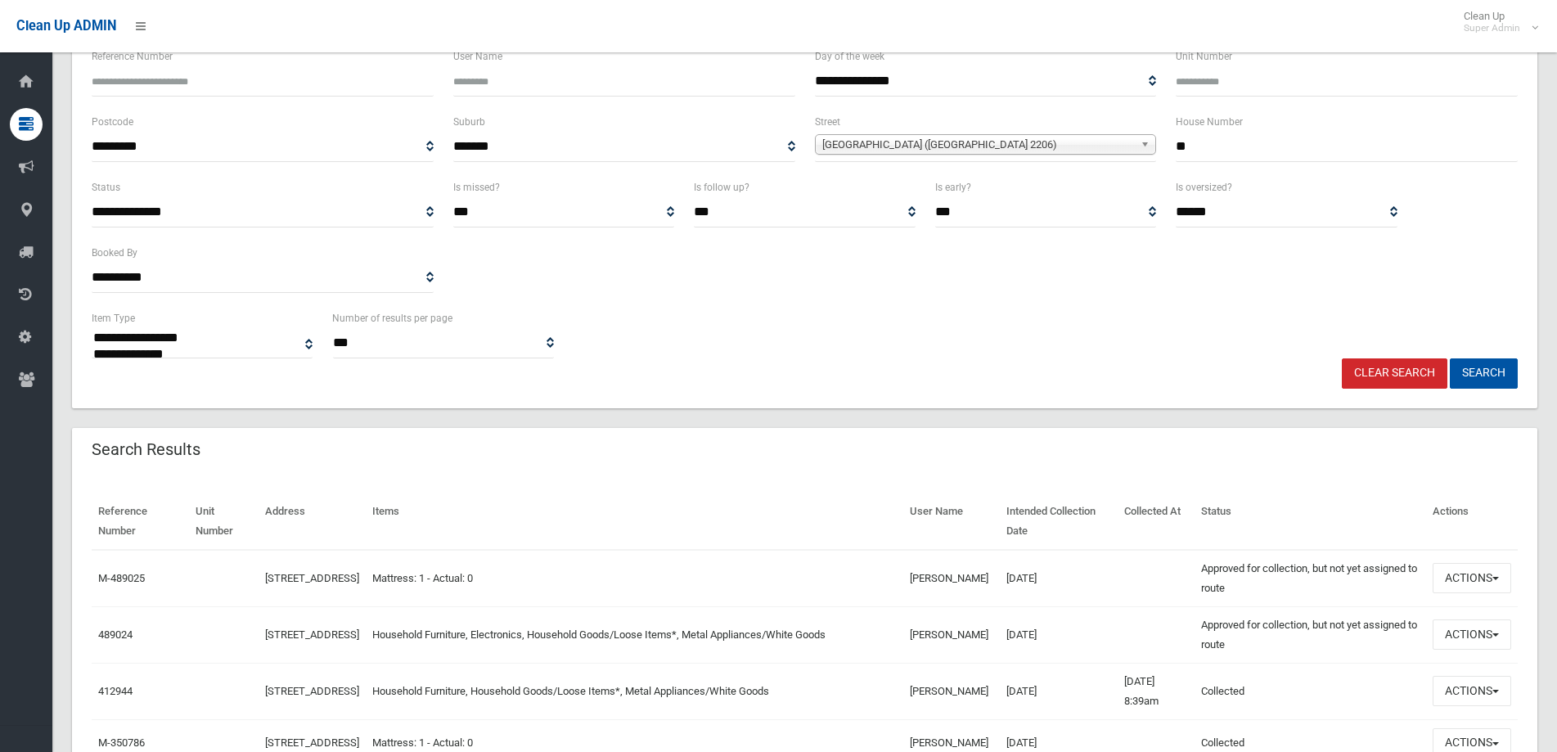
scroll to position [164, 0]
